Goal: Task Accomplishment & Management: Manage account settings

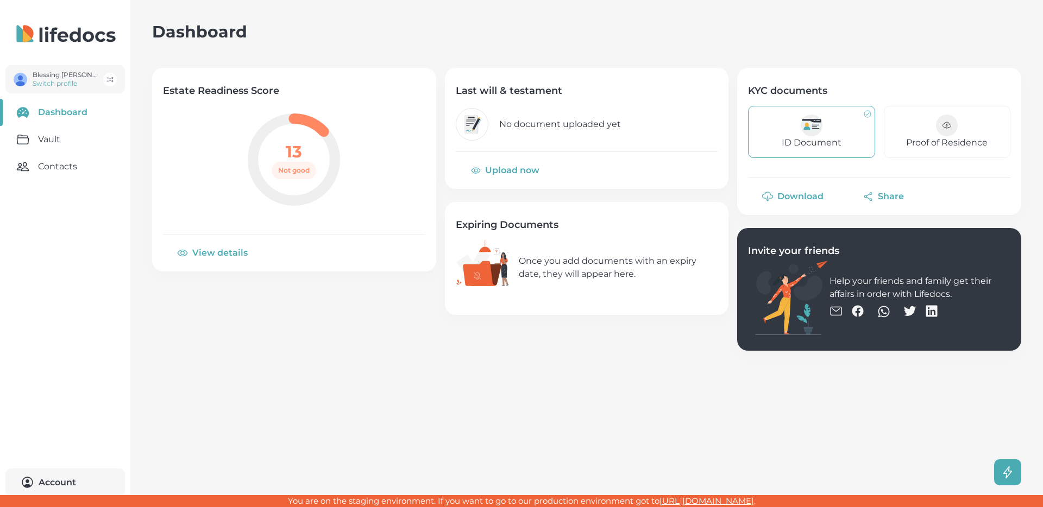
click at [307, 379] on main "Dashboard Estate Readiness Score 13 Not good View details Last will & testament…" at bounding box center [521, 253] width 1043 height 507
click at [58, 141] on link "Vault" at bounding box center [65, 139] width 130 height 27
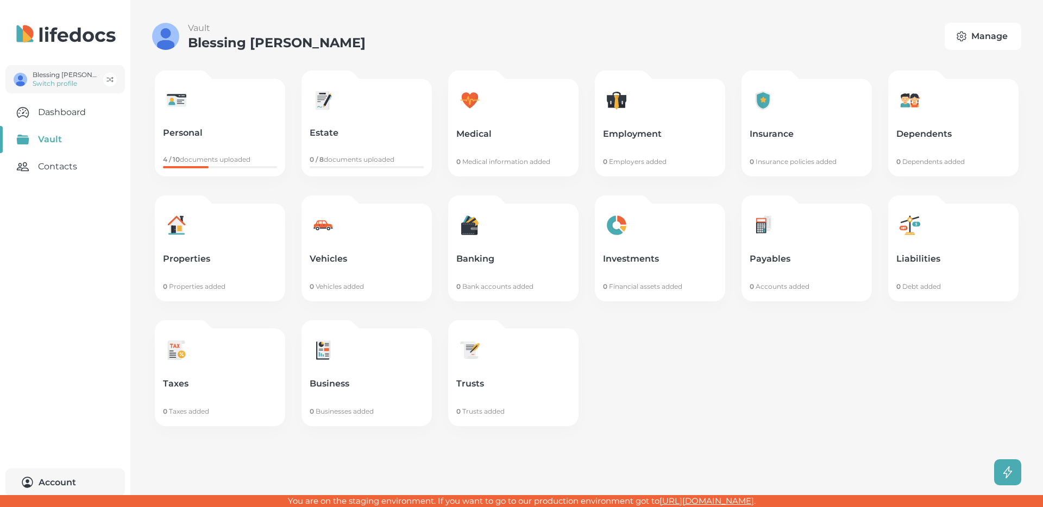
click at [981, 33] on button "Manage" at bounding box center [983, 36] width 77 height 27
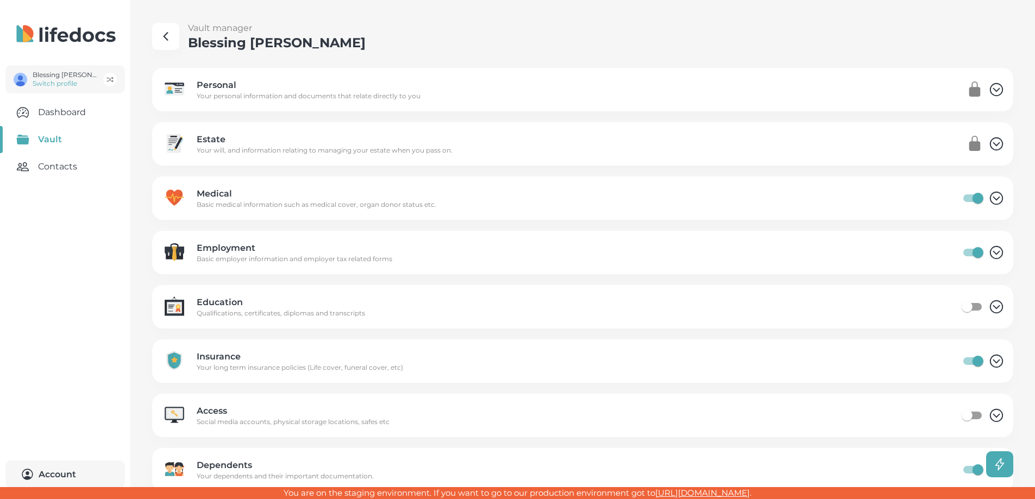
click at [988, 305] on input "category setting" at bounding box center [967, 307] width 62 height 21
checkbox input "true"
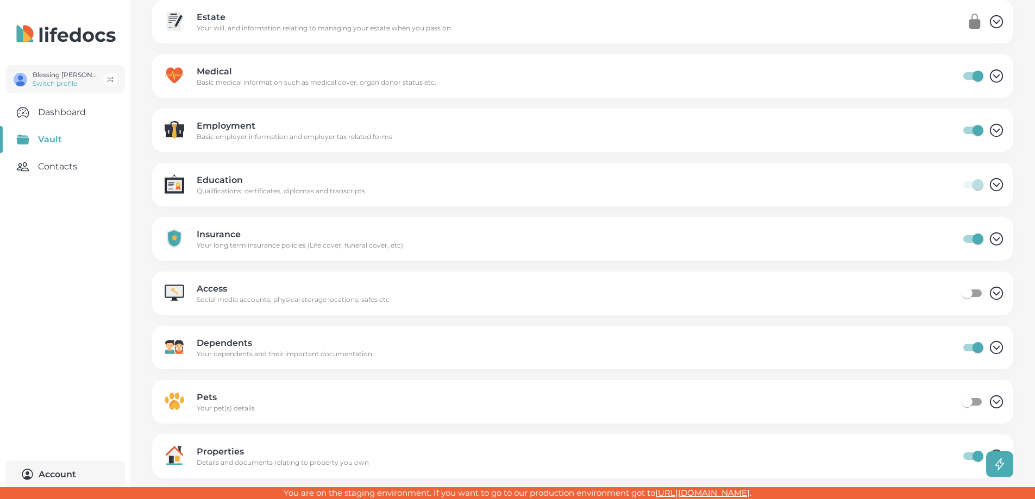
scroll to position [188, 0]
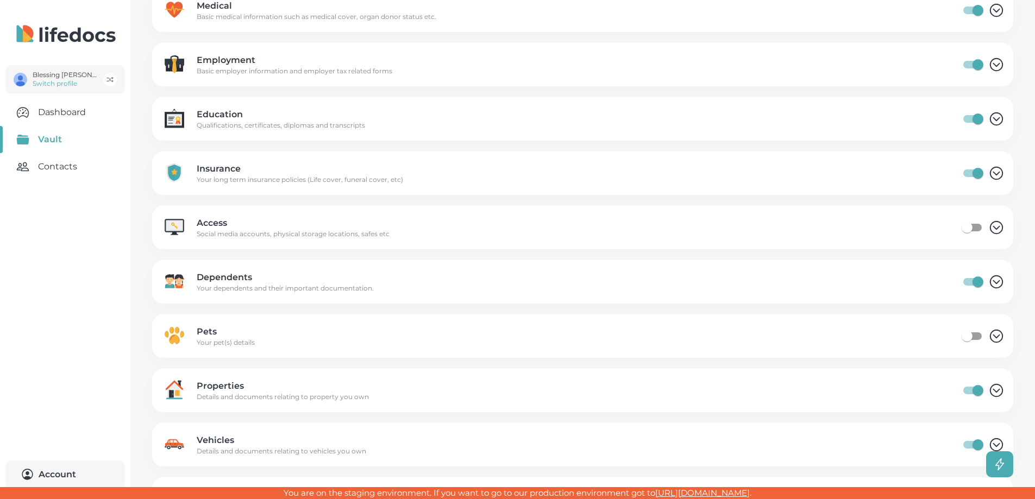
click at [984, 228] on input "category setting" at bounding box center [967, 227] width 62 height 21
checkbox input "true"
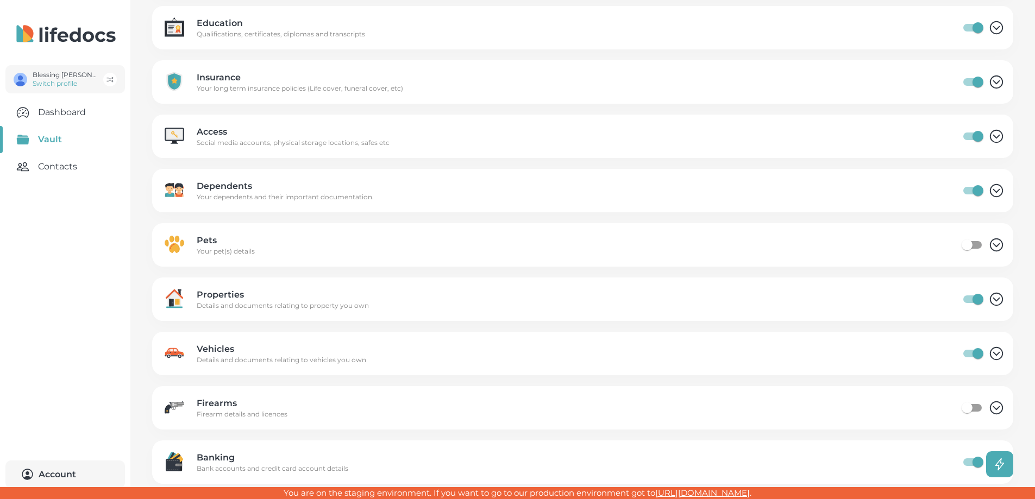
scroll to position [280, 0]
click at [987, 244] on input "category setting" at bounding box center [967, 244] width 62 height 21
checkbox input "true"
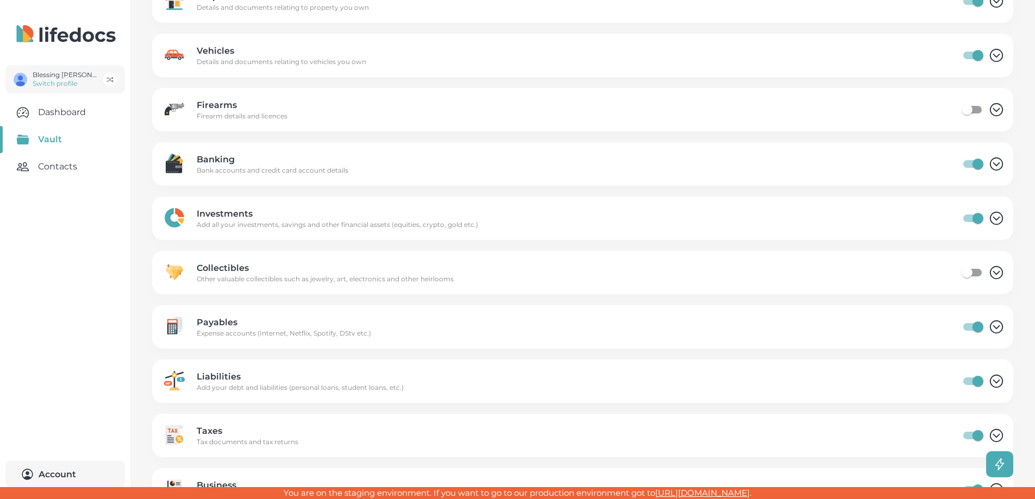
scroll to position [593, 0]
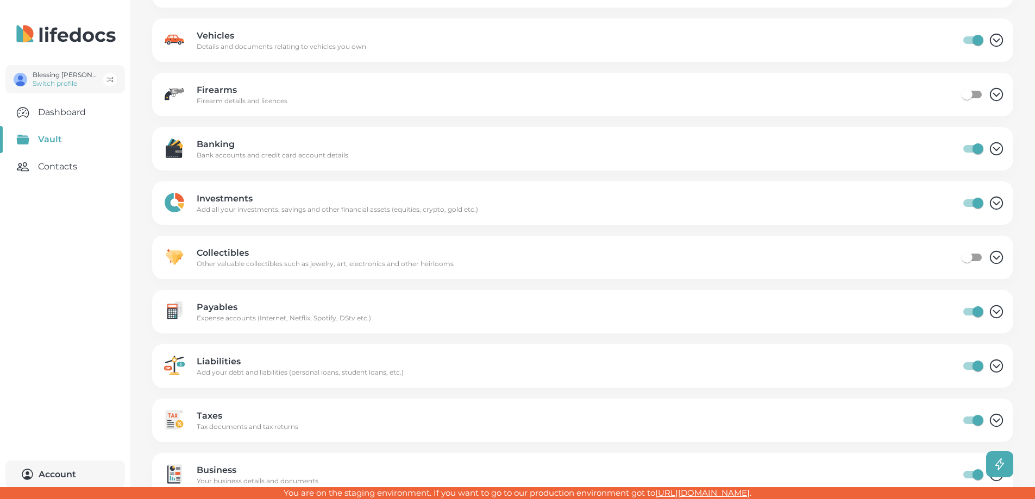
click at [985, 94] on input "category setting" at bounding box center [967, 94] width 62 height 21
checkbox input "true"
click at [985, 255] on input "category setting" at bounding box center [967, 257] width 62 height 21
checkbox input "true"
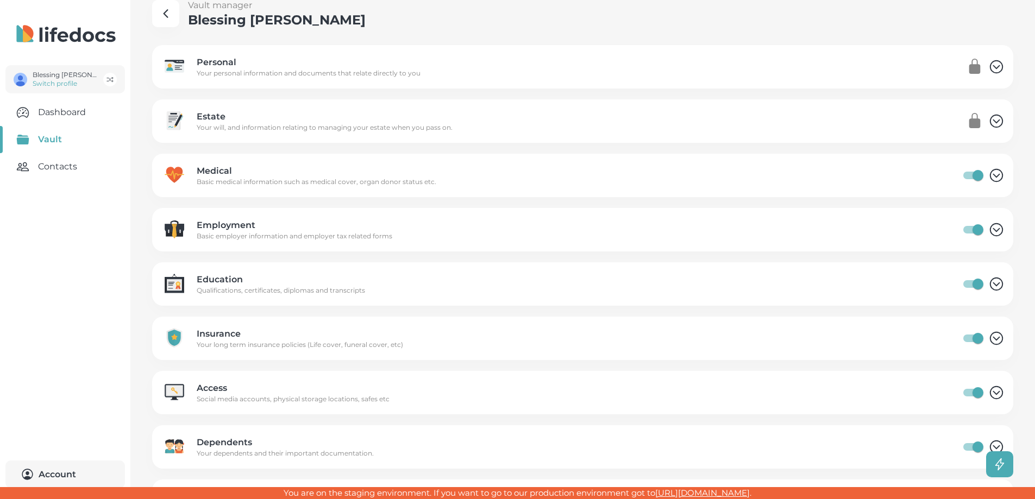
scroll to position [0, 0]
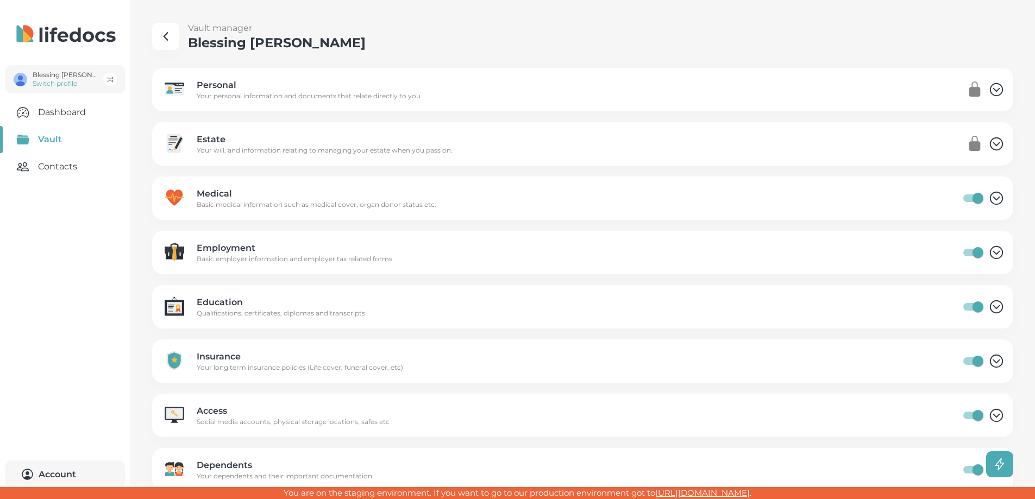
click at [157, 32] on Jonamu "button" at bounding box center [165, 36] width 27 height 27
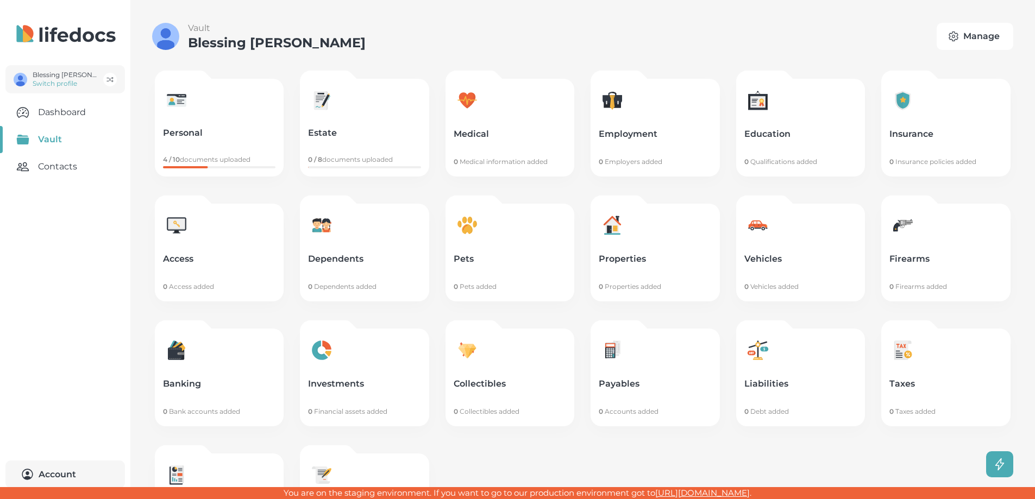
click at [978, 41] on button "Manage" at bounding box center [975, 36] width 77 height 27
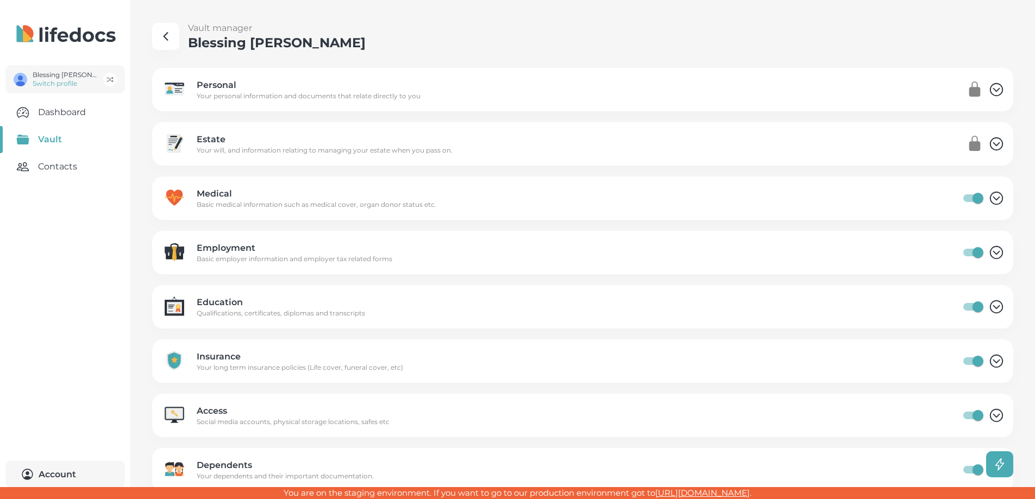
click at [170, 32] on icon "button" at bounding box center [165, 36] width 13 height 13
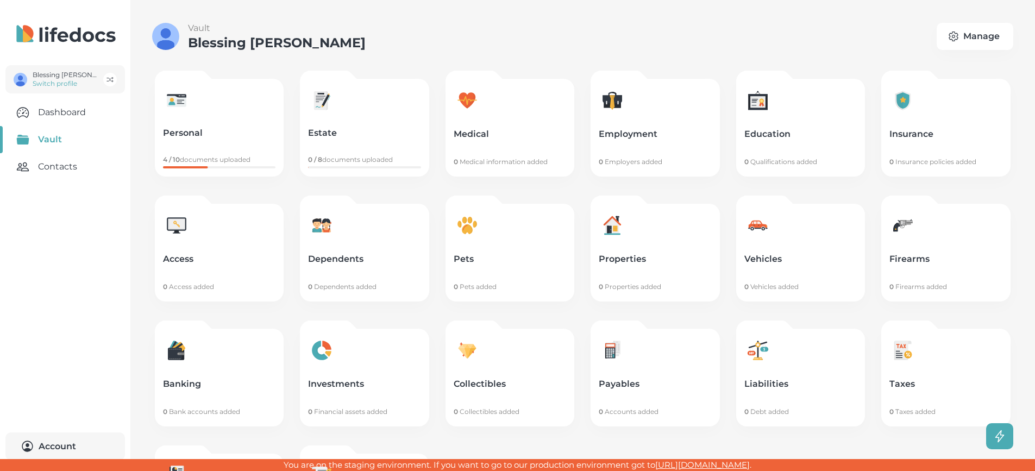
click at [369, 125] on link "Estate 0 / 8 documents uploaded" at bounding box center [364, 128] width 129 height 98
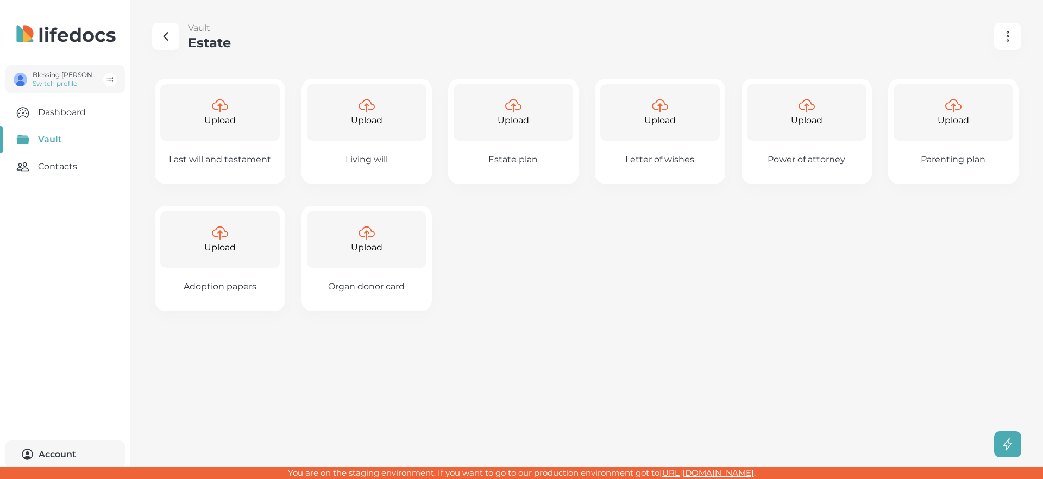
click at [167, 45] on button "button" at bounding box center [165, 36] width 27 height 27
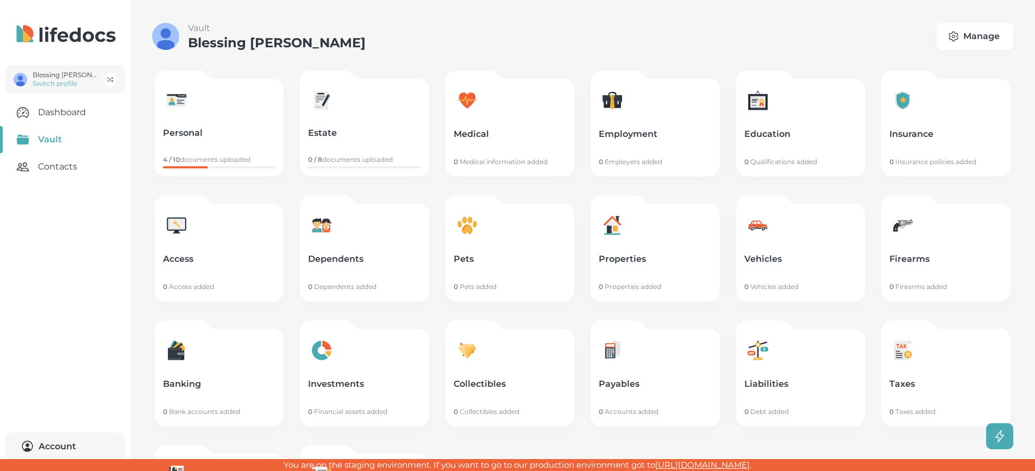
click at [231, 134] on p "Personal" at bounding box center [219, 133] width 112 height 11
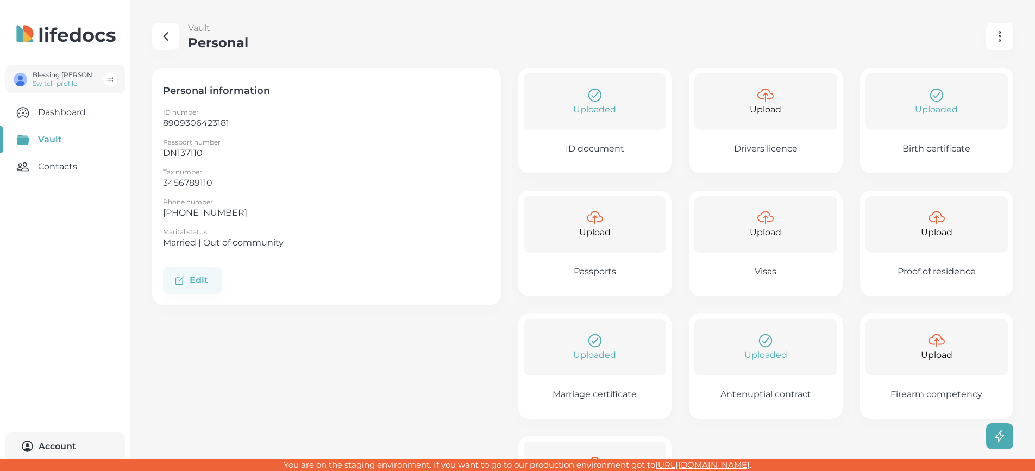
click at [168, 40] on icon "button" at bounding box center [165, 36] width 13 height 13
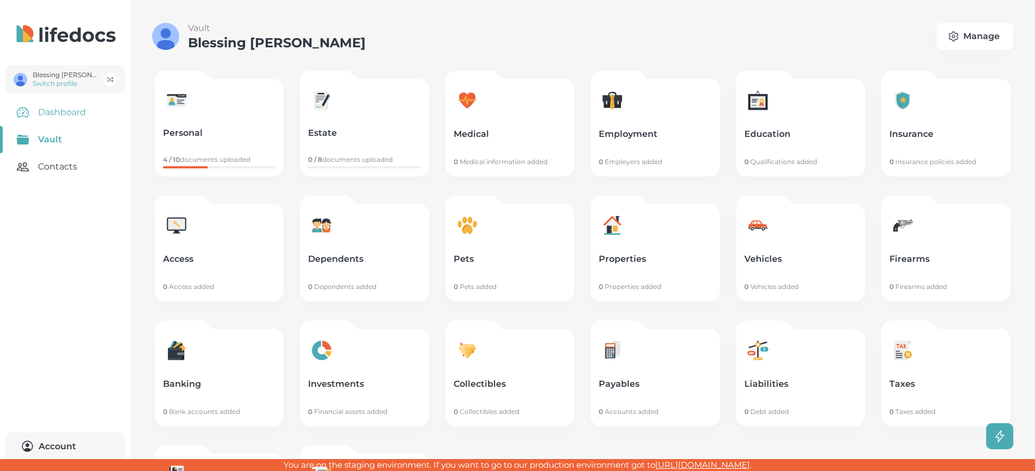
click at [43, 111] on link "Dashboard" at bounding box center [65, 112] width 130 height 27
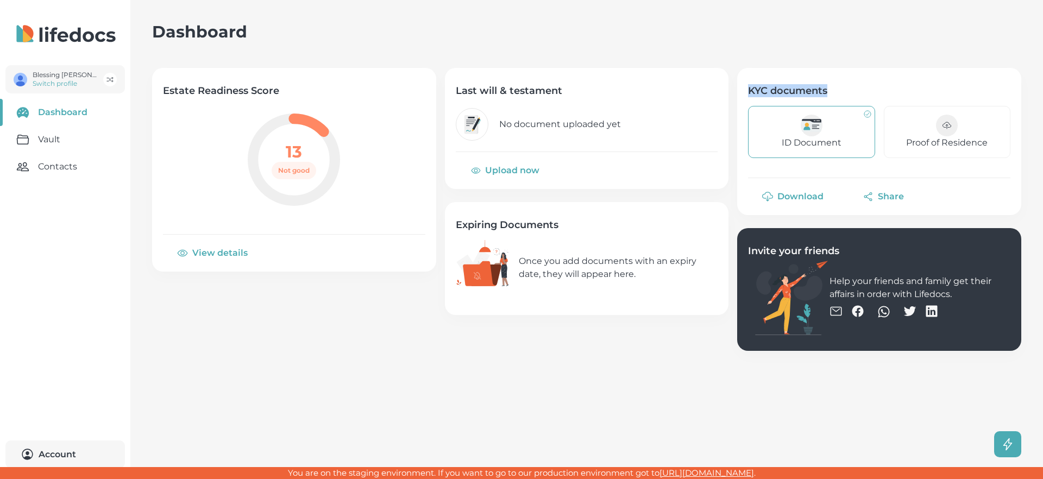
drag, startPoint x: 832, startPoint y: 91, endPoint x: 749, endPoint y: 83, distance: 83.5
click at [749, 83] on div "KYC documents ID Document Proof of Residence" at bounding box center [879, 123] width 284 height 110
click at [755, 88] on h4 "KYC documents" at bounding box center [879, 90] width 262 height 13
drag, startPoint x: 565, startPoint y: 228, endPoint x: 456, endPoint y: 220, distance: 109.0
click at [456, 220] on h4 "Expiring Documents" at bounding box center [587, 224] width 262 height 13
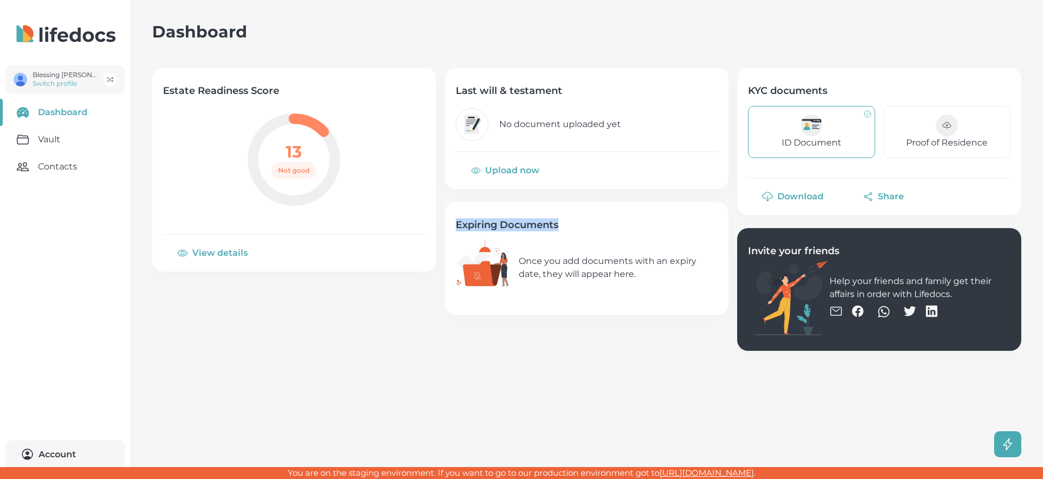
click at [463, 225] on h4 "Expiring Documents" at bounding box center [587, 224] width 262 height 13
click at [909, 405] on main "Dashboard Estate Readiness Score 13 Not good View details Last will & testament…" at bounding box center [521, 239] width 1043 height 479
click at [998, 443] on span "Quick upload" at bounding box center [981, 444] width 65 height 12
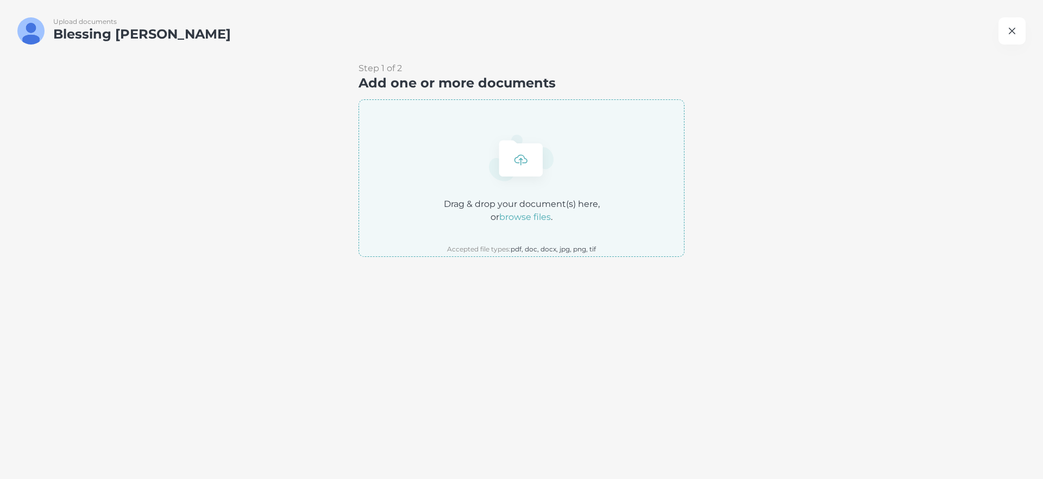
click at [1007, 35] on icon "button" at bounding box center [1012, 30] width 13 height 13
